Goal: Entertainment & Leisure: Consume media (video, audio)

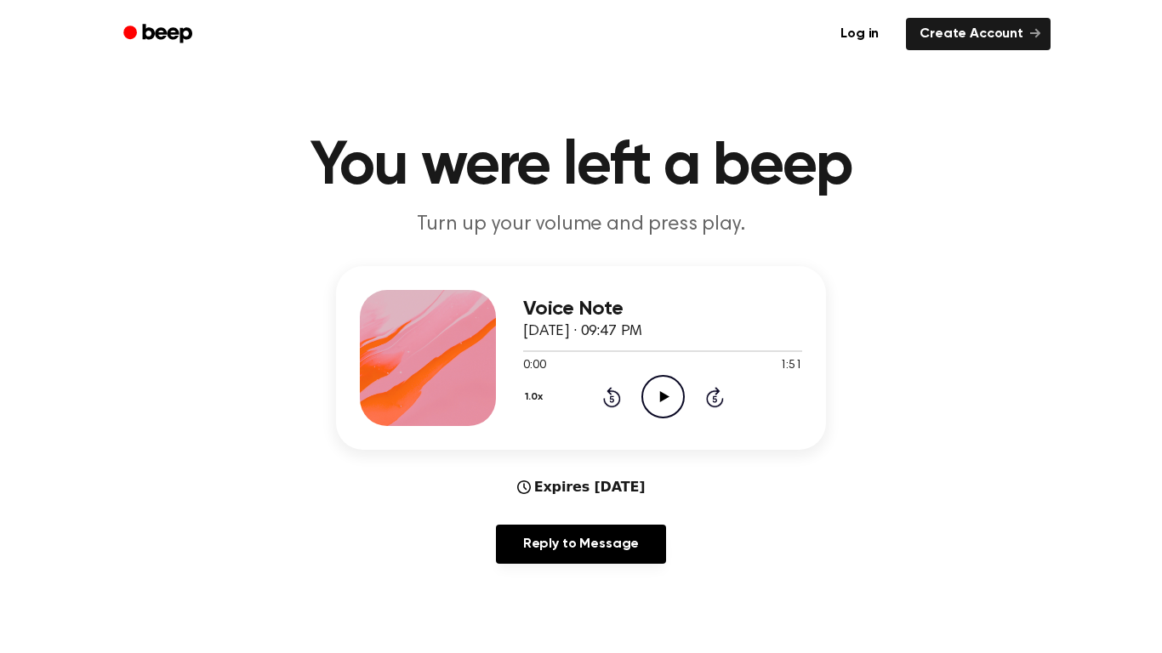
click at [666, 390] on icon "Play Audio" at bounding box center [662, 396] width 43 height 43
click at [612, 399] on icon at bounding box center [611, 399] width 4 height 7
click at [611, 391] on icon at bounding box center [612, 397] width 18 height 20
click at [612, 399] on icon at bounding box center [611, 399] width 4 height 7
click at [647, 380] on icon "Pause Audio" at bounding box center [662, 396] width 43 height 43
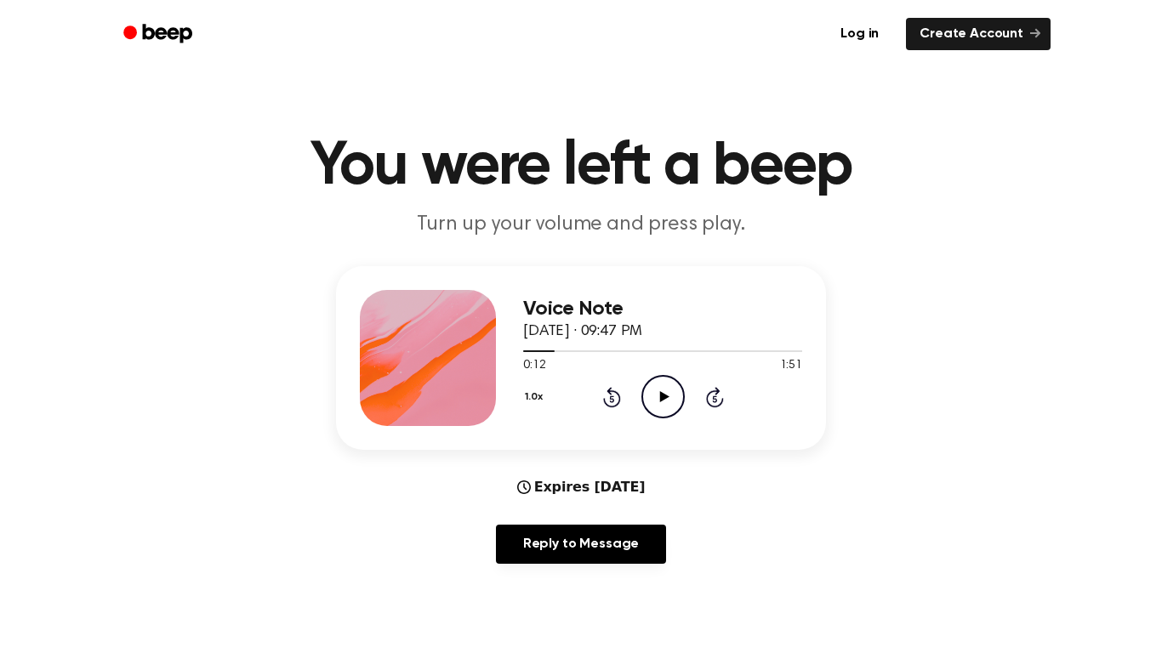
click at [663, 384] on icon "Play Audio" at bounding box center [662, 396] width 43 height 43
click at [660, 402] on icon at bounding box center [663, 396] width 8 height 11
click at [665, 408] on icon "Play Audio" at bounding box center [662, 396] width 43 height 43
click at [611, 397] on icon at bounding box center [611, 399] width 4 height 7
click at [664, 388] on icon "Pause Audio" at bounding box center [662, 396] width 43 height 43
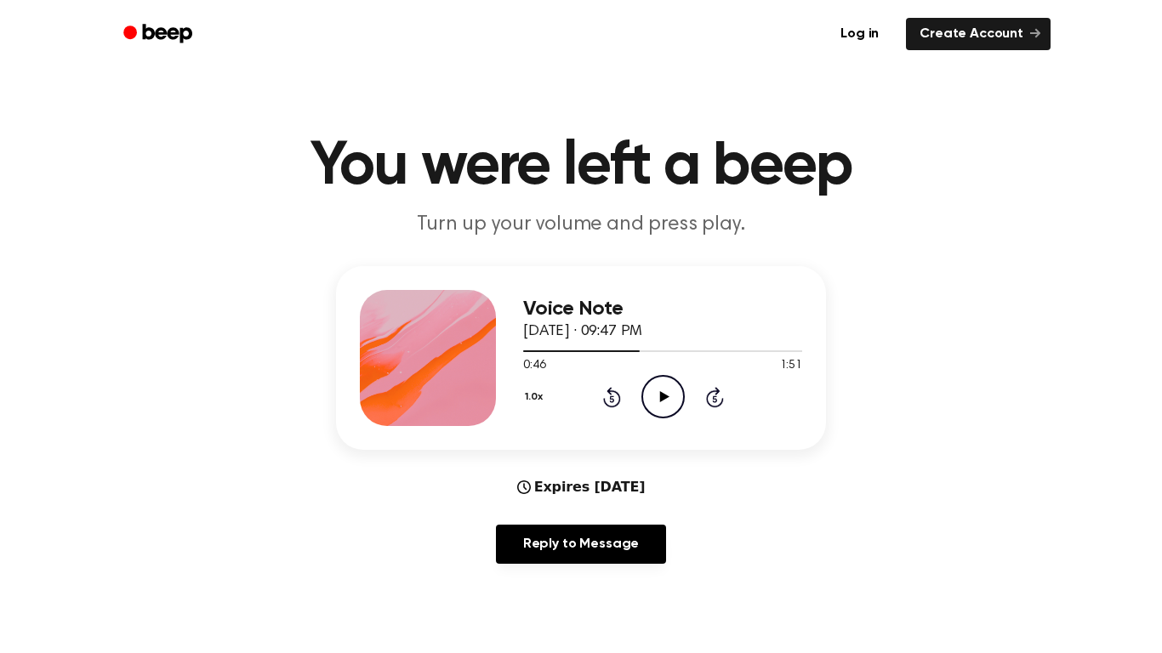
click at [659, 385] on icon "Play Audio" at bounding box center [662, 396] width 43 height 43
click at [661, 411] on icon "Pause Audio" at bounding box center [662, 396] width 43 height 43
click at [659, 392] on icon "Play Audio" at bounding box center [662, 396] width 43 height 43
click at [652, 376] on icon "Pause Audio" at bounding box center [662, 396] width 43 height 43
click at [613, 392] on icon at bounding box center [612, 397] width 18 height 20
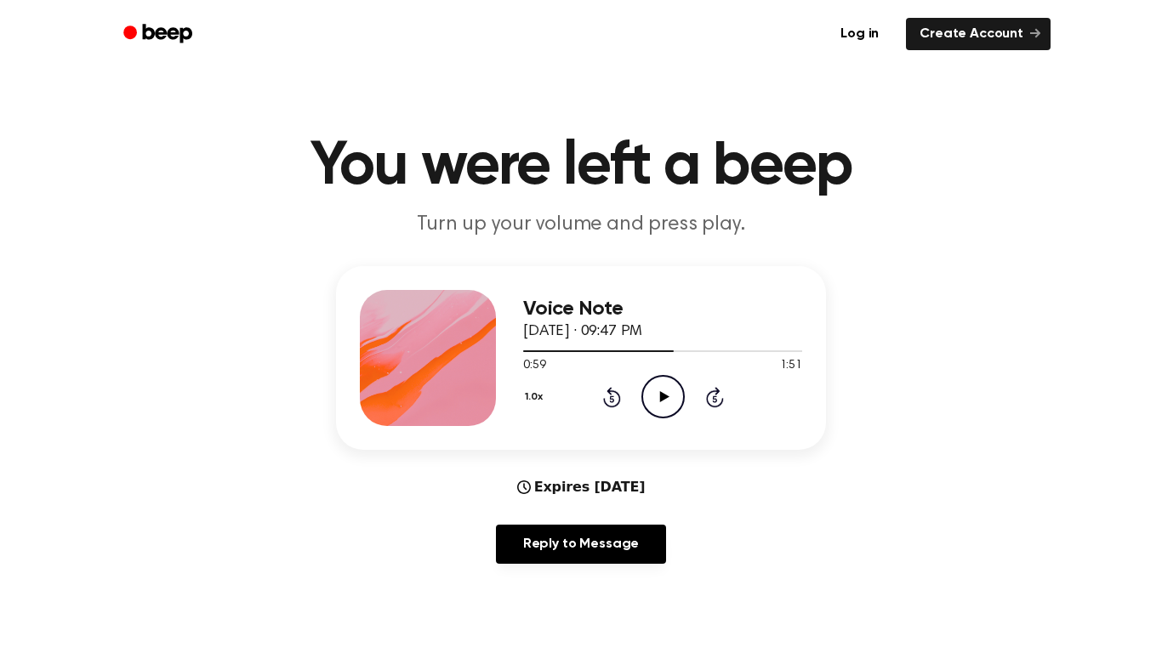
click at [667, 402] on icon "Play Audio" at bounding box center [662, 396] width 43 height 43
click at [611, 395] on icon at bounding box center [612, 397] width 18 height 20
click at [611, 393] on icon at bounding box center [612, 397] width 18 height 20
